Goal: Navigation & Orientation: Find specific page/section

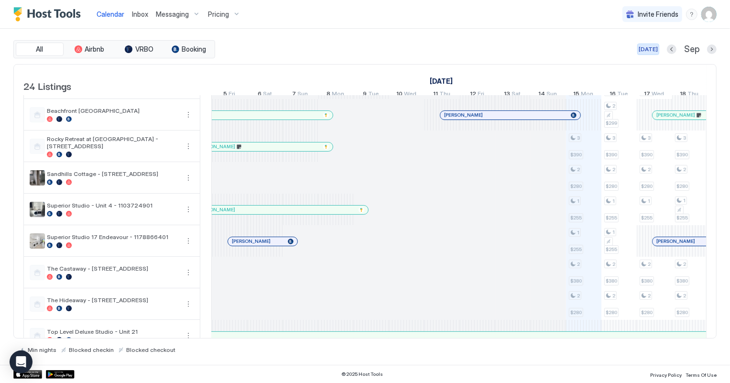
click at [645, 49] on div "[DATE]" at bounding box center [647, 49] width 19 height 9
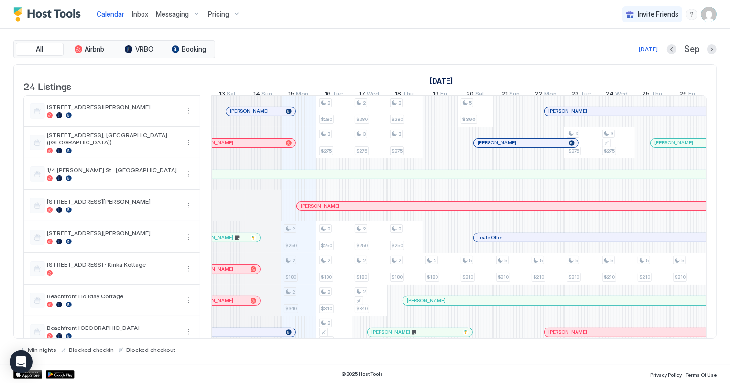
click at [142, 12] on span "Inbox" at bounding box center [140, 14] width 16 height 8
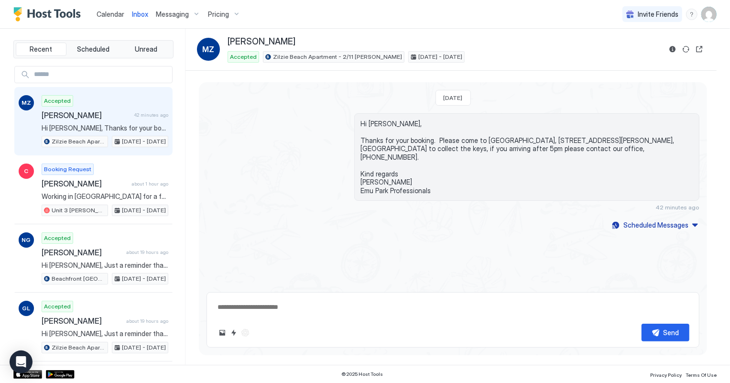
click at [111, 15] on span "Calendar" at bounding box center [111, 14] width 28 height 8
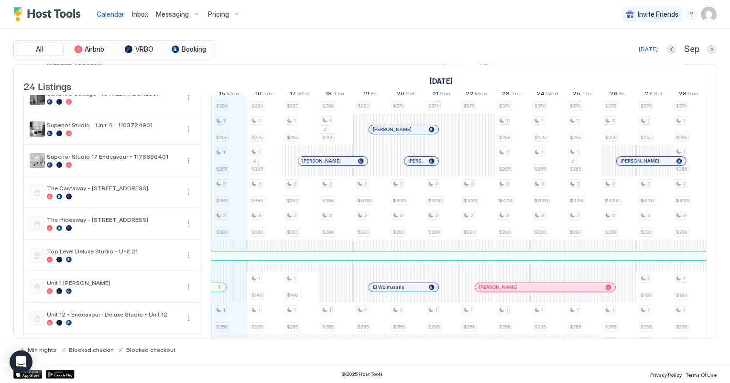
scroll to position [304, 0]
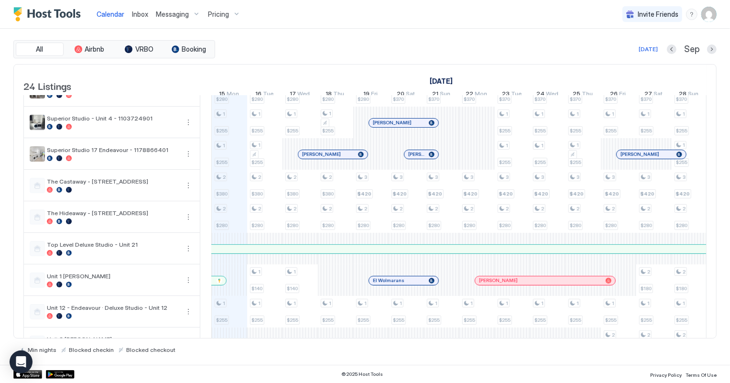
click at [140, 13] on span "Inbox" at bounding box center [140, 14] width 16 height 8
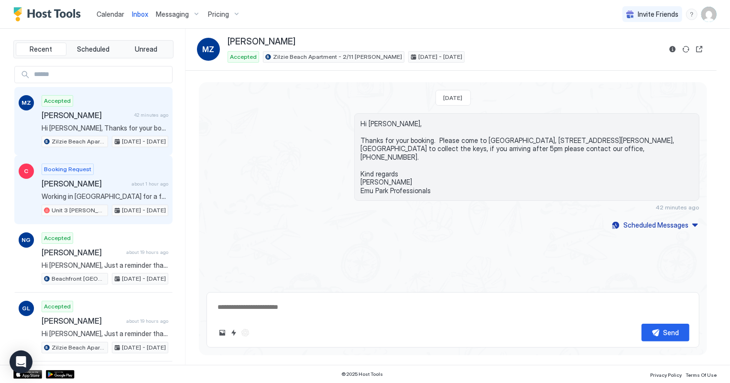
click at [80, 193] on span "Working in [GEOGRAPHIC_DATA] for a few days." at bounding box center [105, 196] width 127 height 9
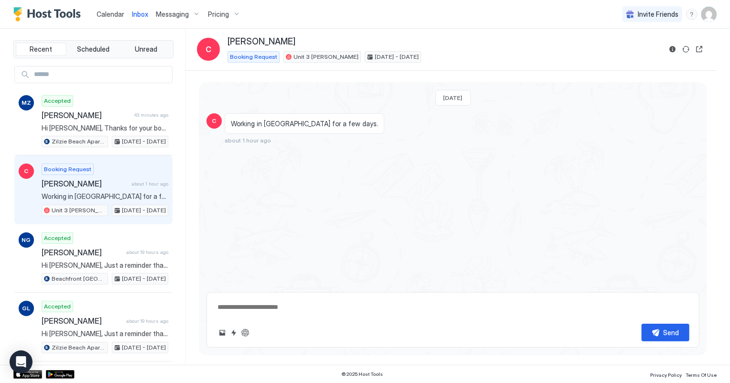
click at [100, 12] on span "Calendar" at bounding box center [111, 14] width 28 height 8
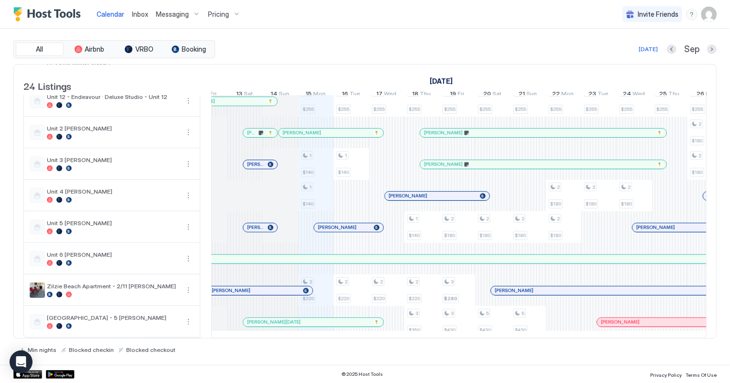
scroll to position [0, 420]
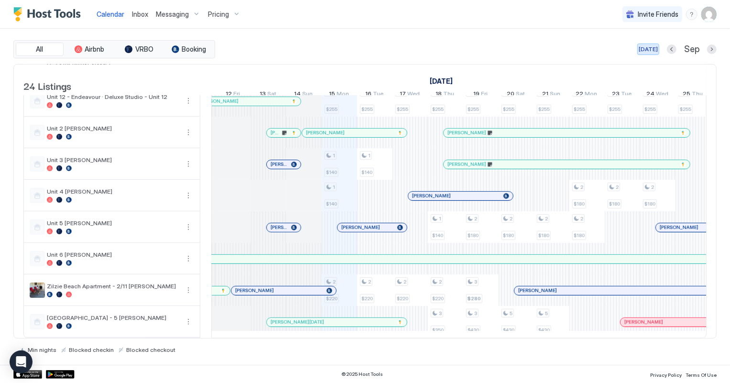
click at [651, 45] on div "[DATE]" at bounding box center [647, 49] width 19 height 9
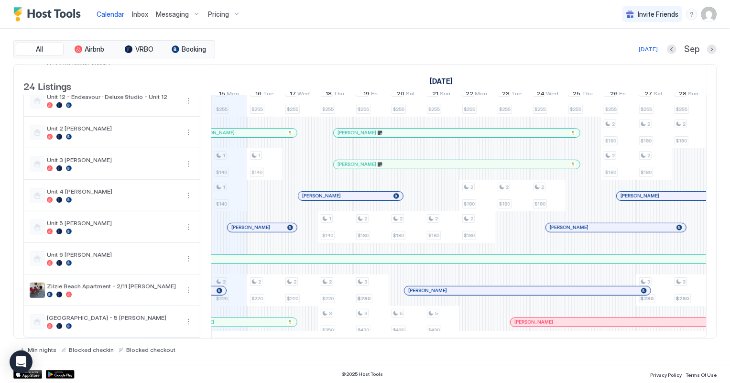
click at [132, 14] on span "Inbox" at bounding box center [140, 14] width 16 height 8
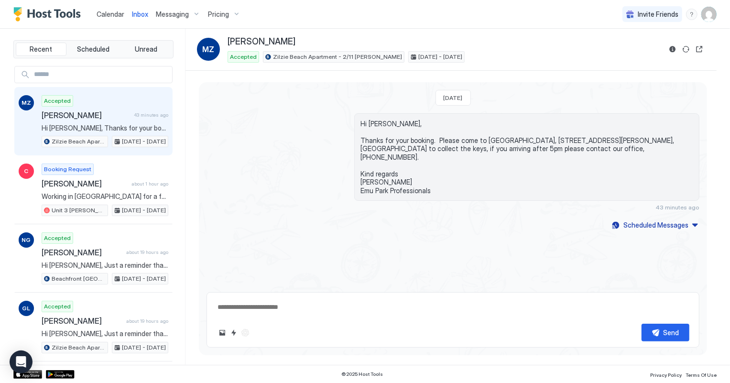
click at [107, 15] on span "Calendar" at bounding box center [111, 14] width 28 height 8
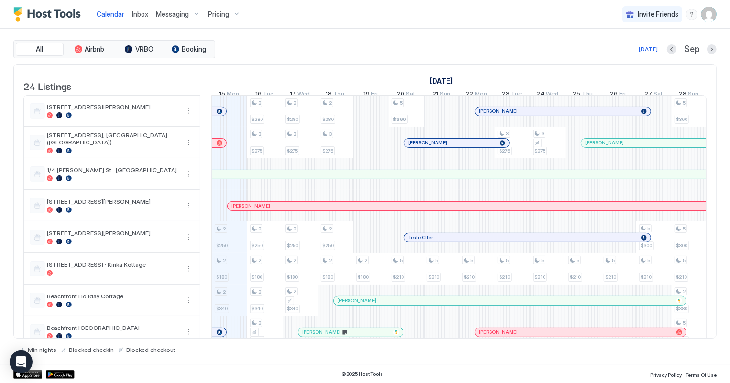
click at [136, 15] on span "Inbox" at bounding box center [140, 14] width 16 height 8
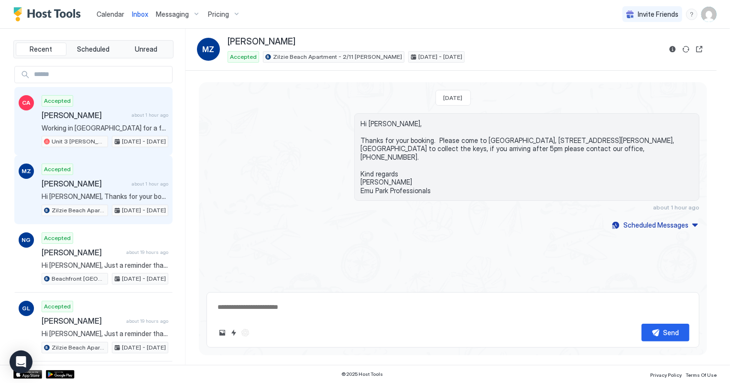
click at [105, 121] on div "Accepted [PERSON_NAME] about 1 hour ago Working in [GEOGRAPHIC_DATA] for a few …" at bounding box center [105, 121] width 127 height 53
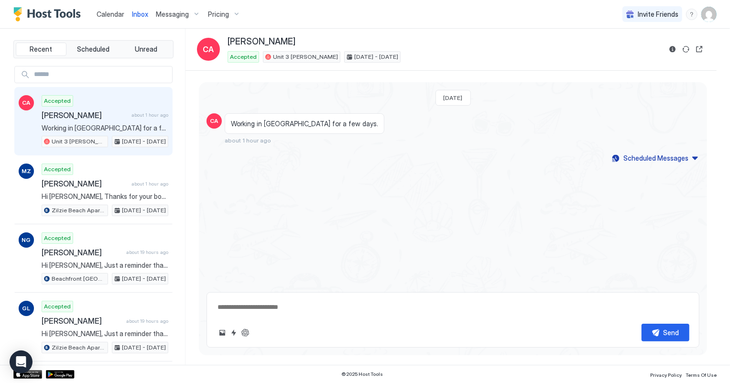
click at [114, 16] on span "Calendar" at bounding box center [111, 14] width 28 height 8
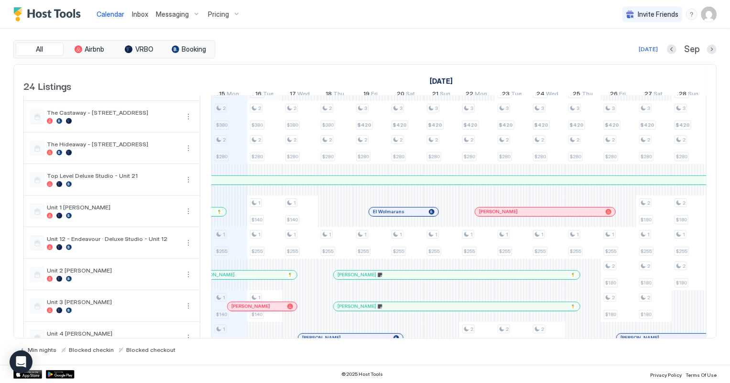
scroll to position [478, 0]
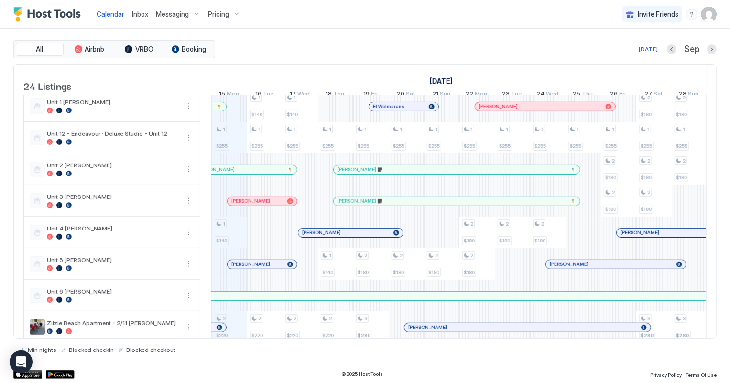
click at [0, 0] on div at bounding box center [0, 0] width 0 height 0
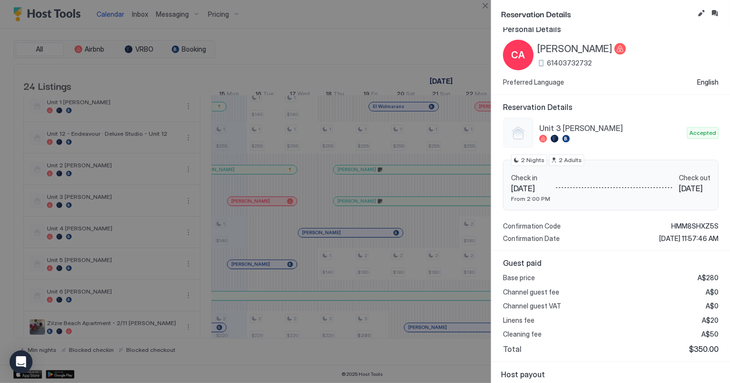
scroll to position [0, 0]
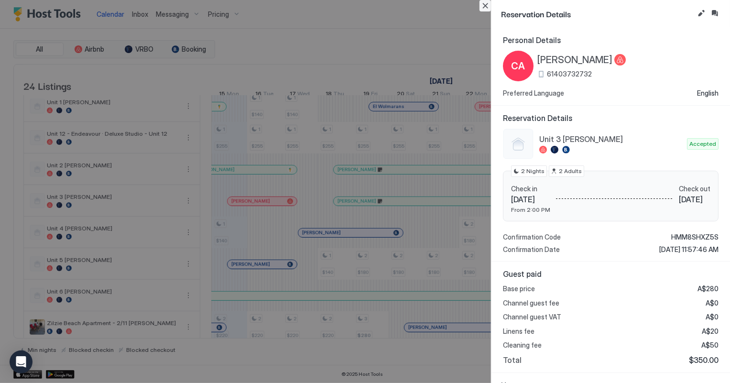
click at [483, 9] on button "Close" at bounding box center [484, 5] width 11 height 11
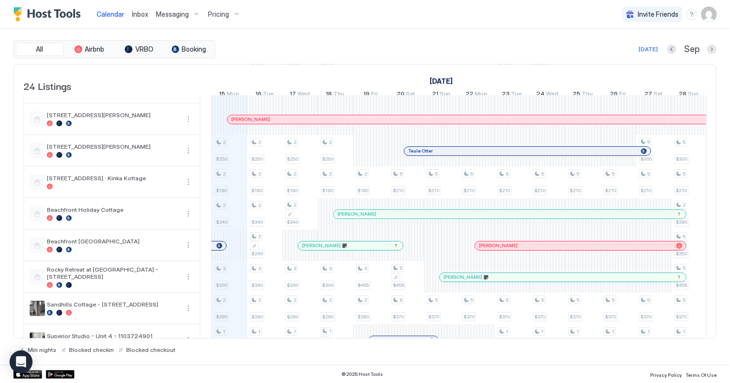
scroll to position [43, 0]
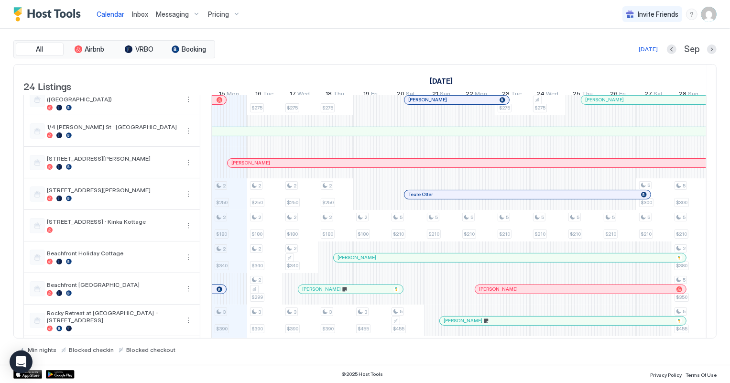
click at [254, 167] on div at bounding box center [254, 163] width 8 height 8
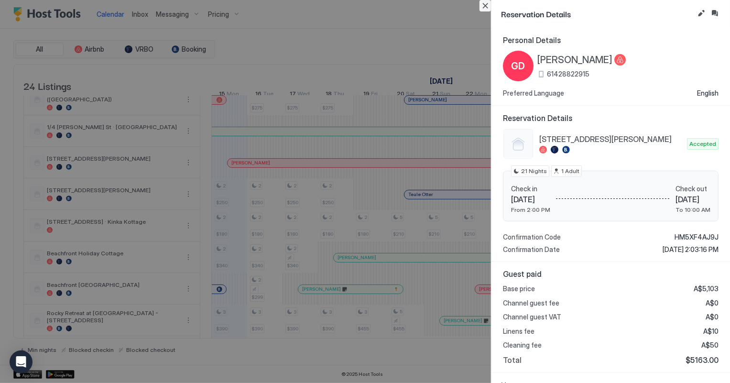
click at [486, 8] on button "Close" at bounding box center [484, 5] width 11 height 11
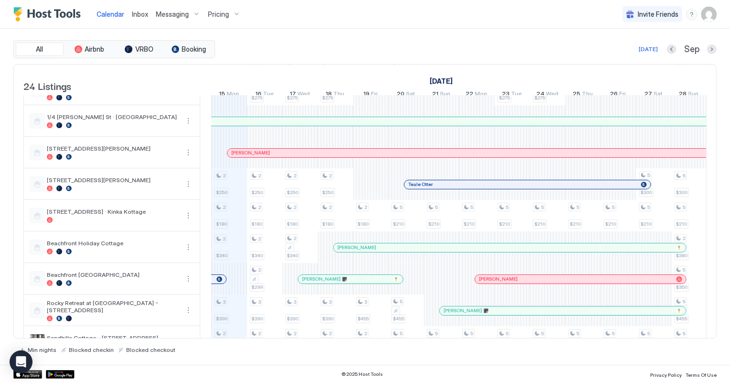
scroll to position [0, 0]
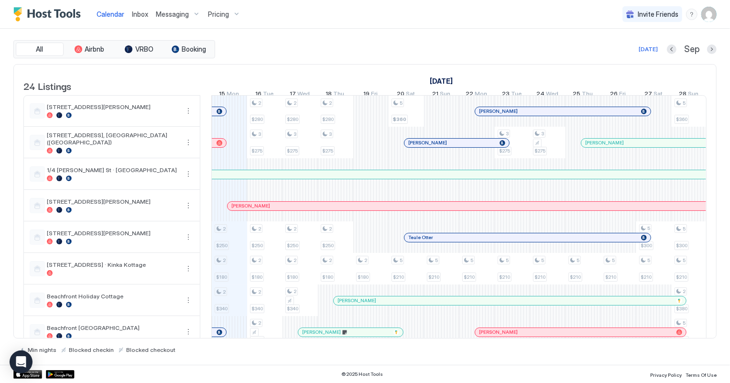
click at [139, 14] on span "Inbox" at bounding box center [140, 14] width 16 height 8
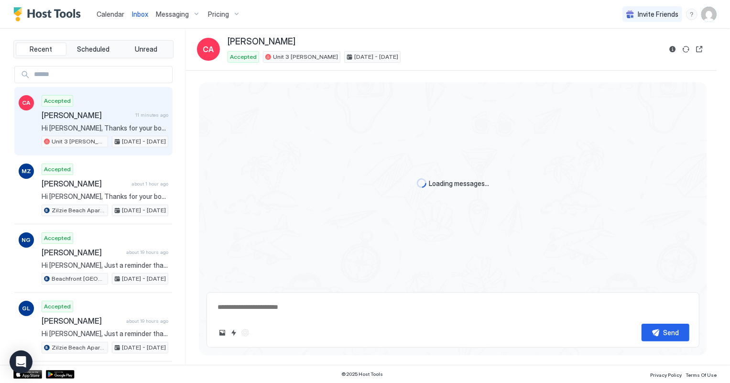
scroll to position [9, 0]
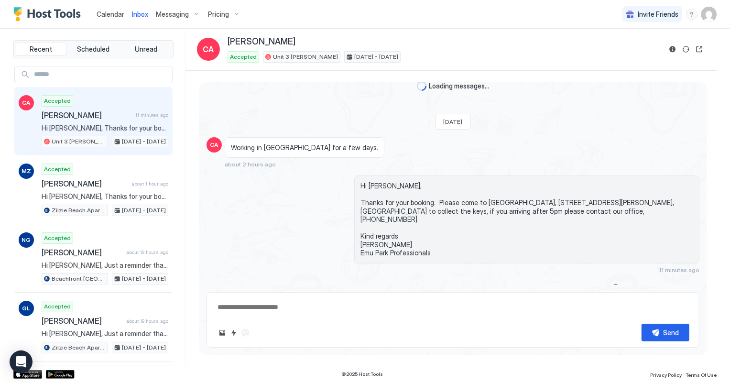
type textarea "*"
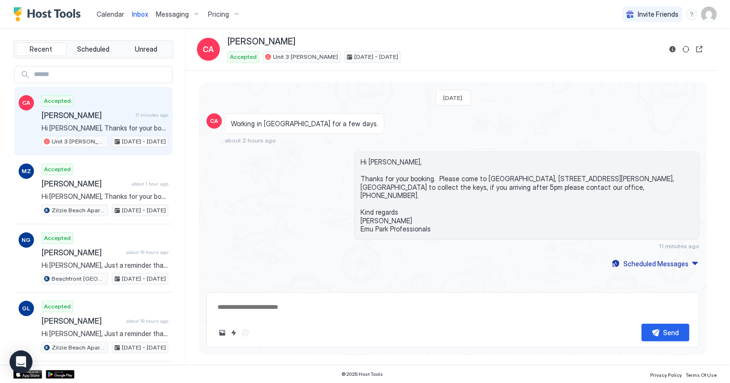
scroll to position [0, 0]
click at [100, 17] on span "Calendar" at bounding box center [111, 14] width 28 height 8
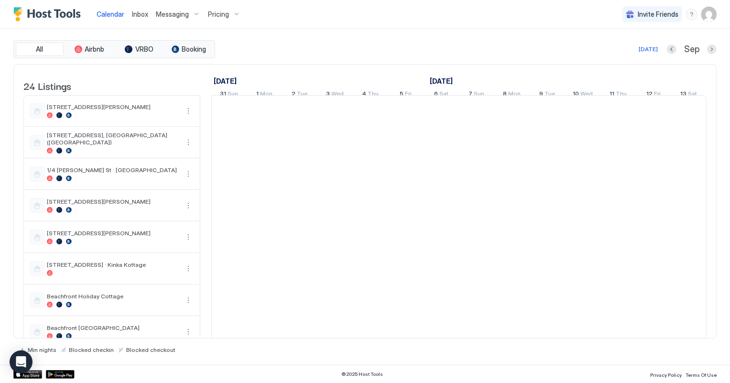
scroll to position [0, 530]
